Goal: Check status: Check status

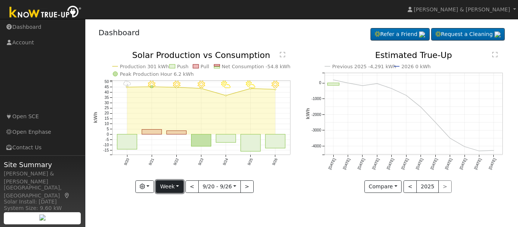
click at [173, 183] on button "Week" at bounding box center [170, 187] width 28 height 13
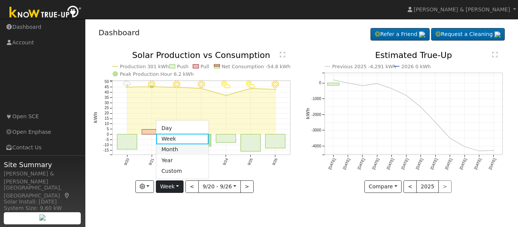
click at [191, 149] on link "Month" at bounding box center [182, 150] width 53 height 11
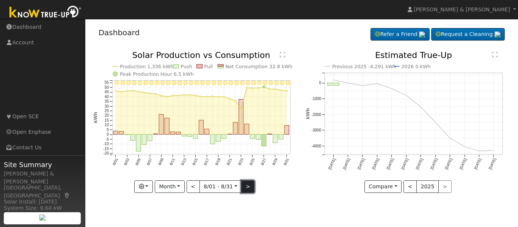
click at [249, 188] on button ">" at bounding box center [247, 187] width 13 height 13
type input "2025-09-01"
